Goal: Information Seeking & Learning: Learn about a topic

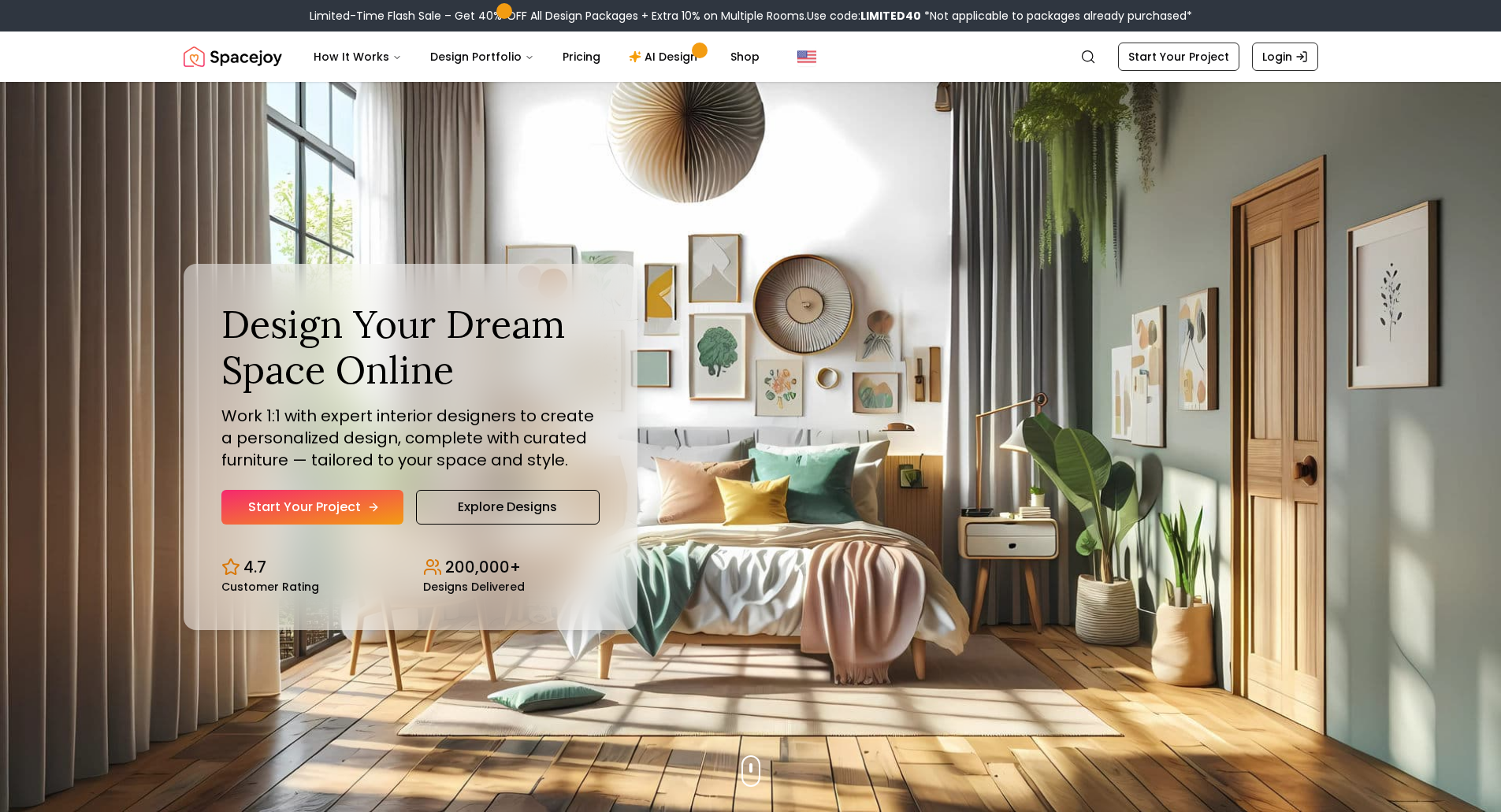
click at [377, 519] on link "Start Your Project" at bounding box center [312, 507] width 182 height 34
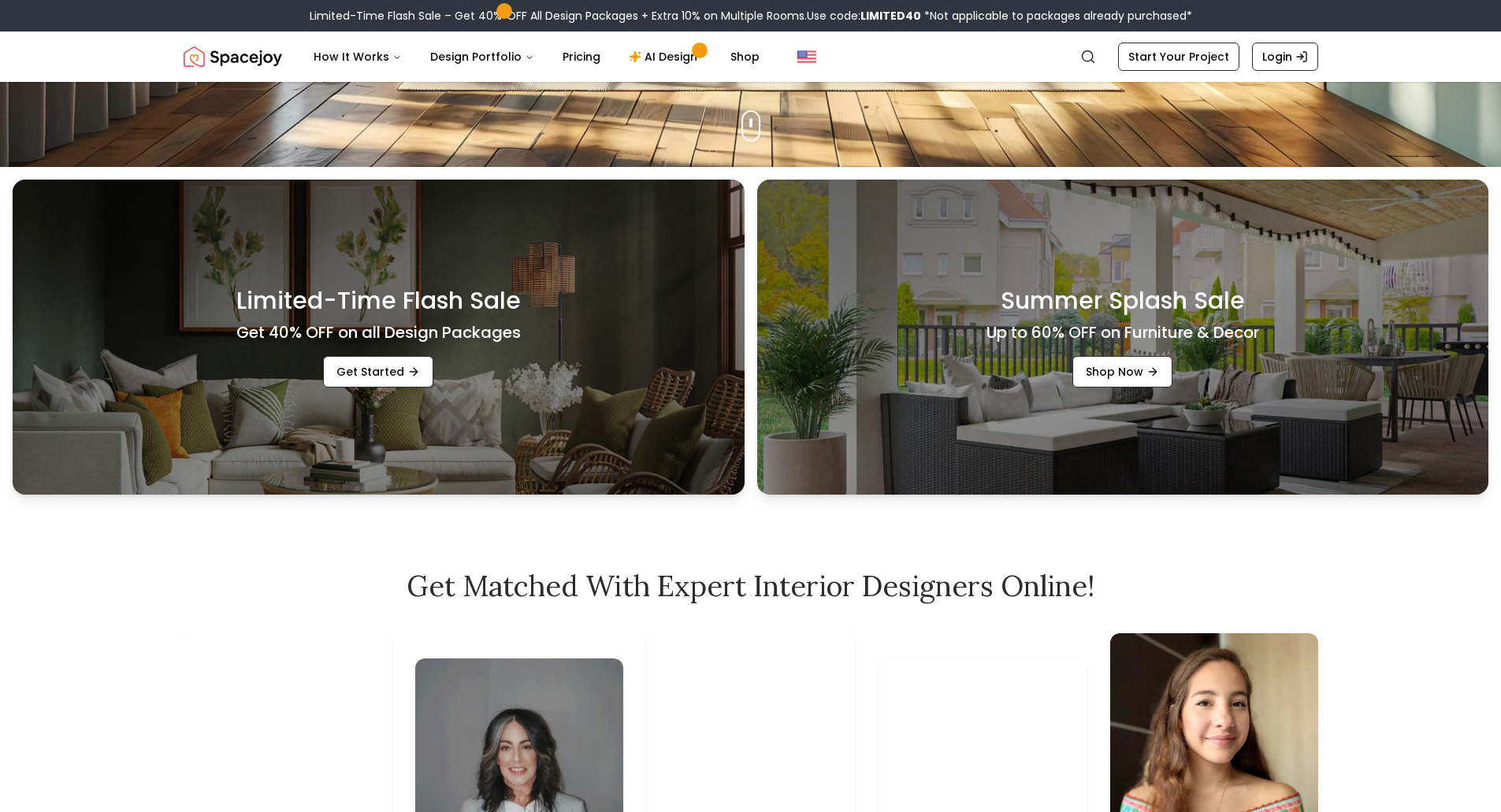
scroll to position [788, 0]
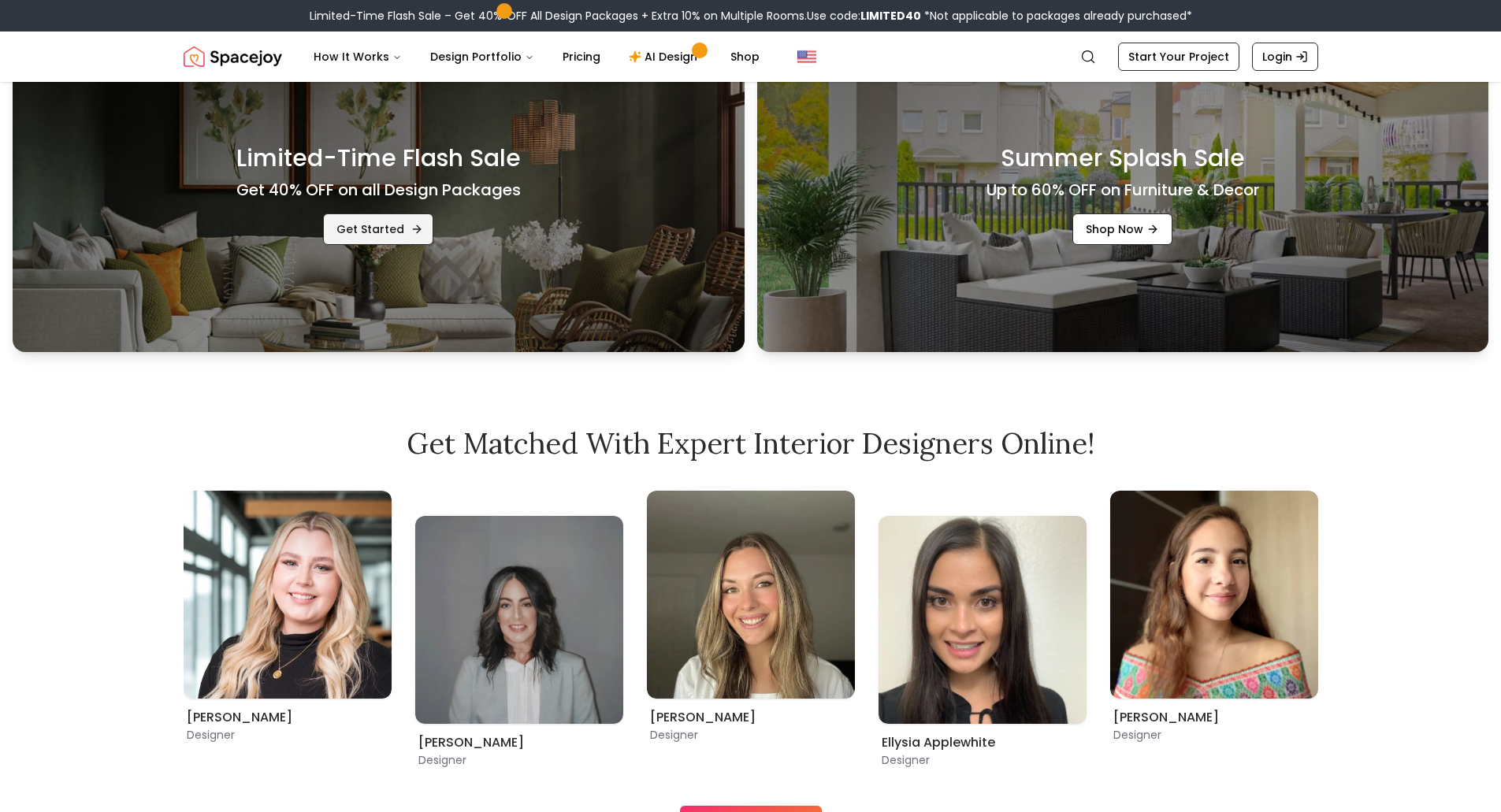
click at [410, 224] on icon "Promotional Banners" at bounding box center [417, 229] width 12 height 12
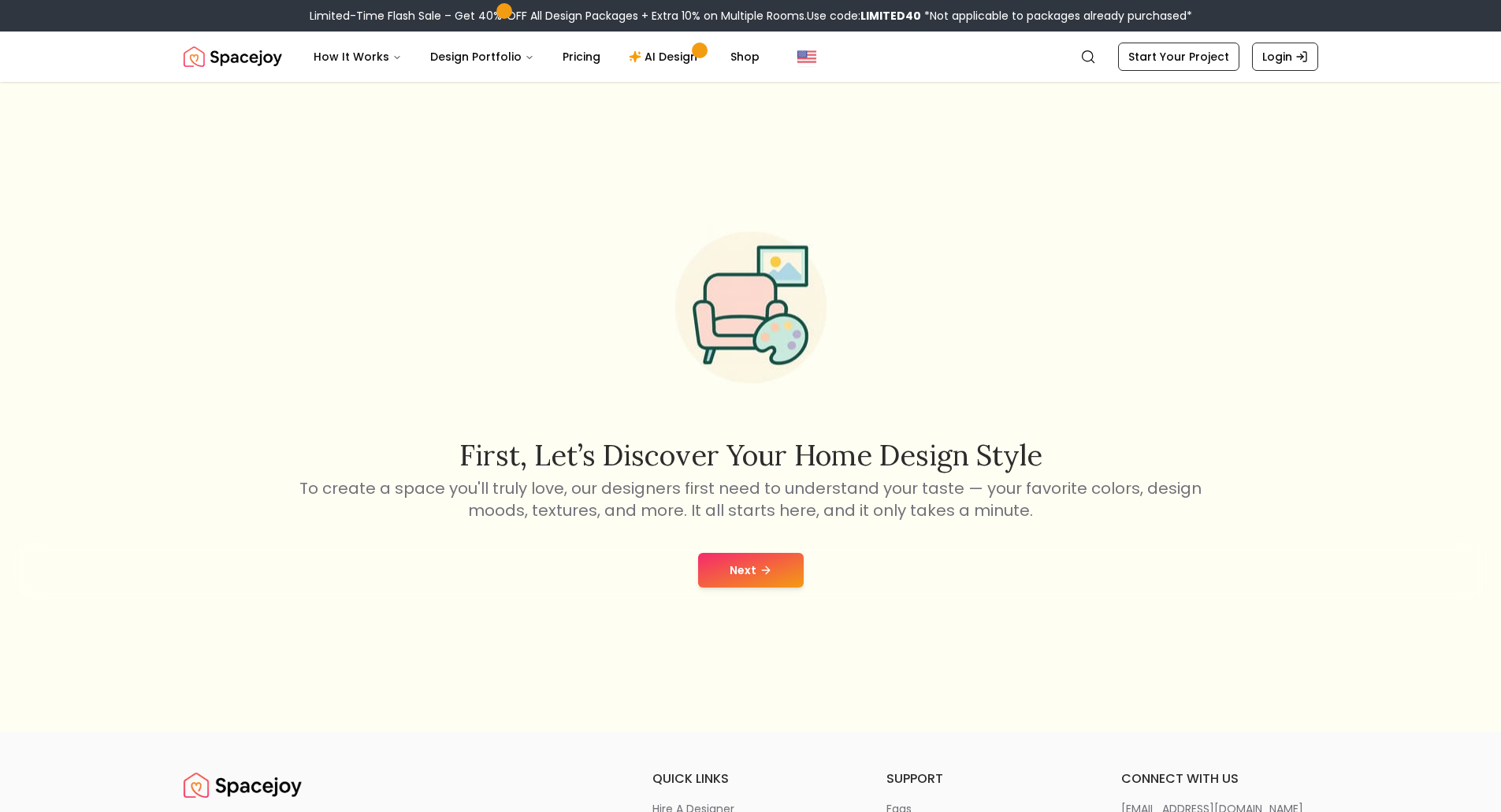
click at [717, 581] on button "Next" at bounding box center [750, 570] width 105 height 34
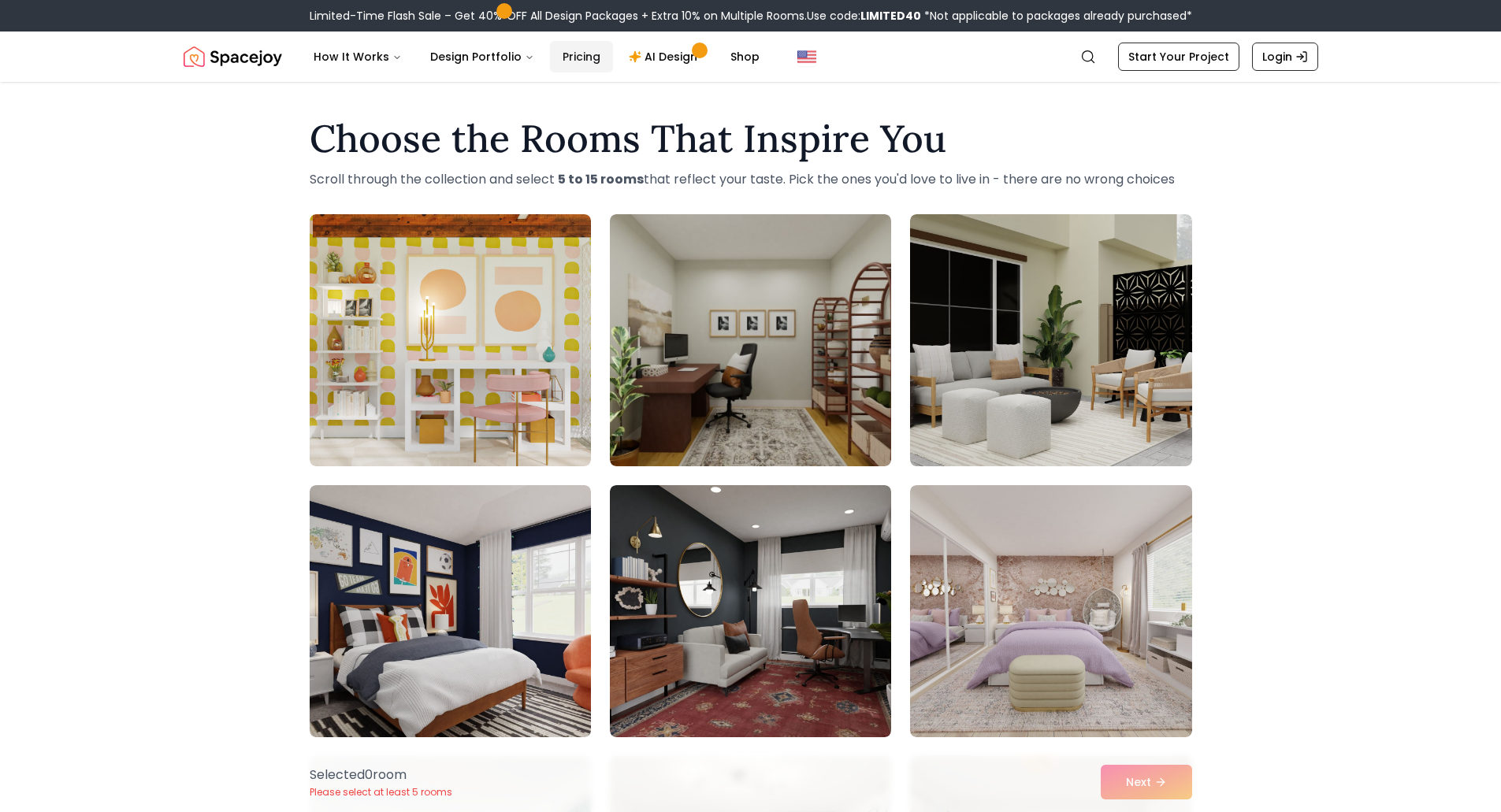
click at [571, 61] on link "Pricing" at bounding box center [581, 57] width 63 height 32
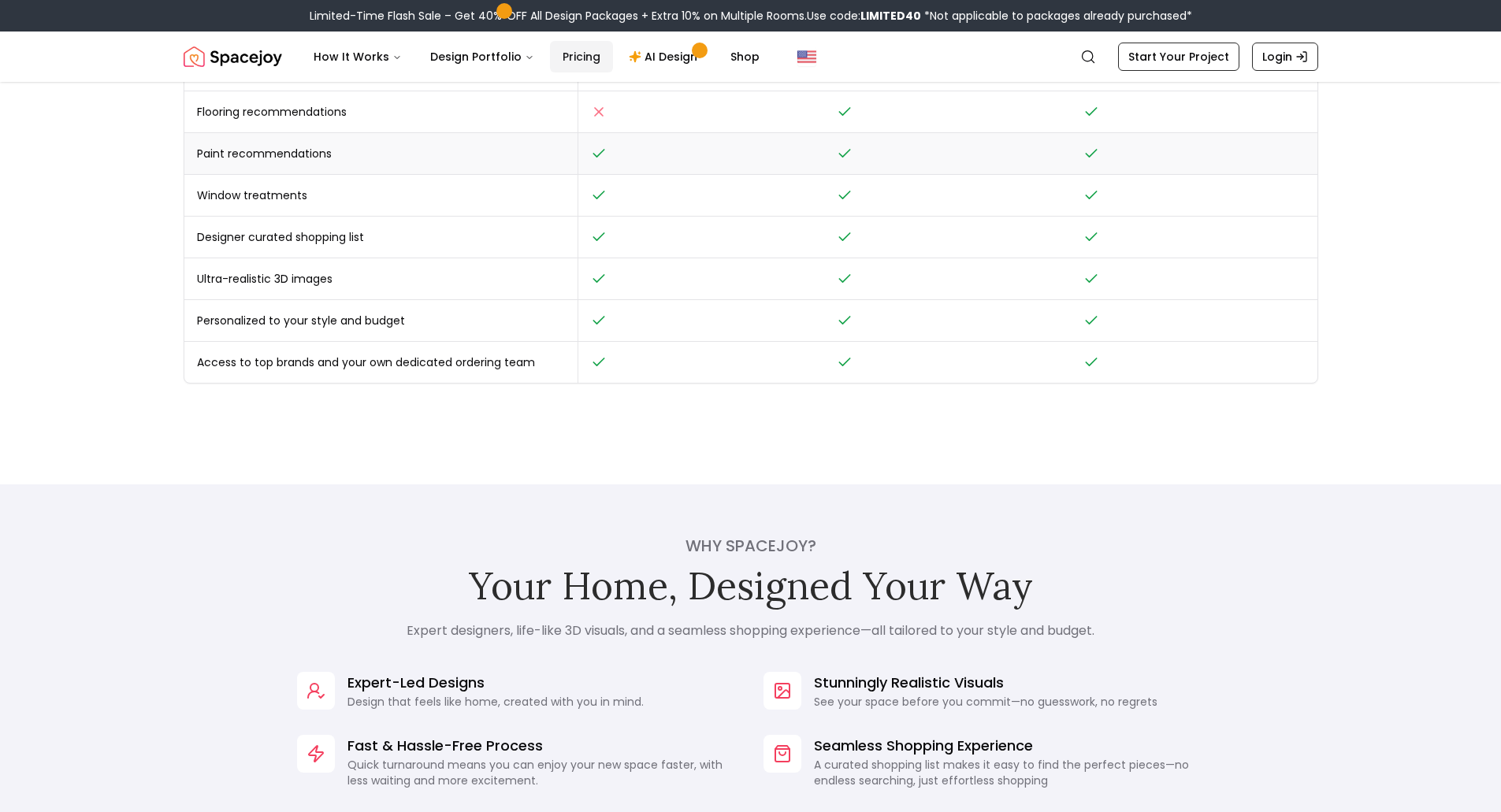
scroll to position [867, 0]
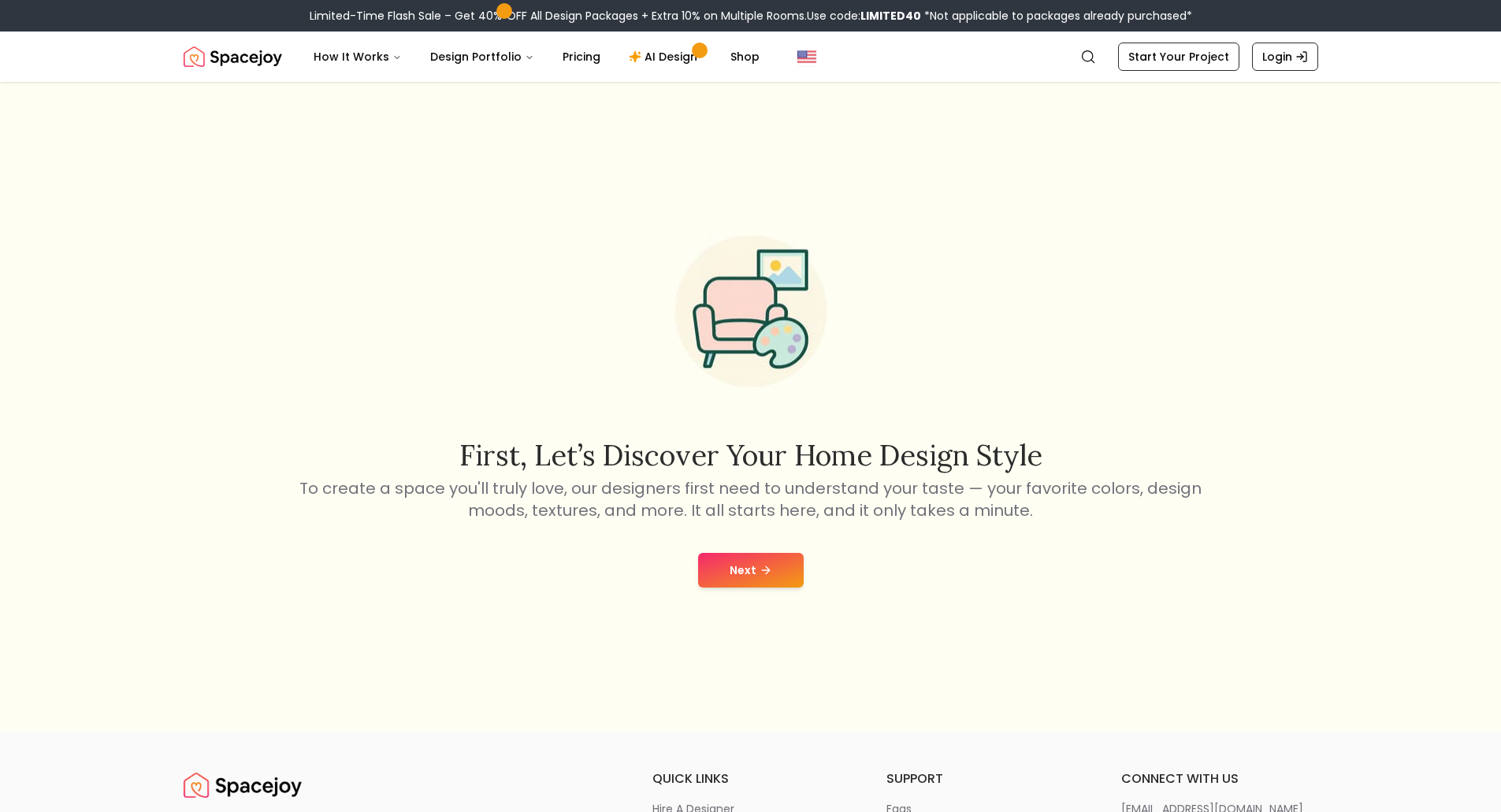
click at [738, 561] on button "Next" at bounding box center [750, 570] width 105 height 34
